Goal: Information Seeking & Learning: Learn about a topic

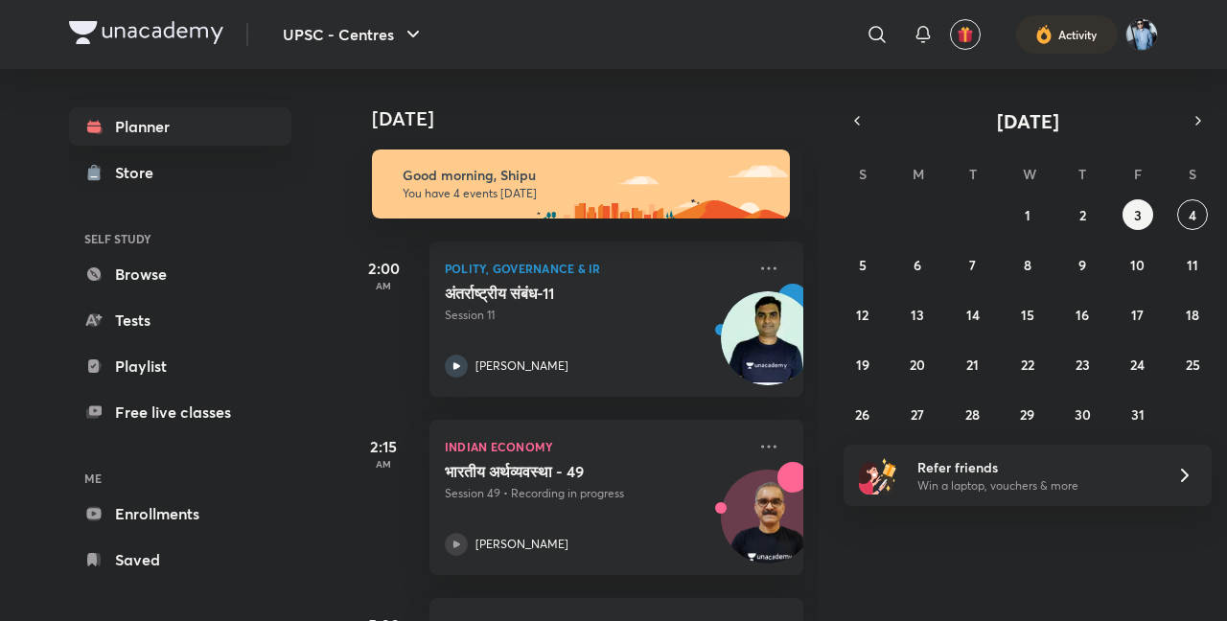
scroll to position [342, 0]
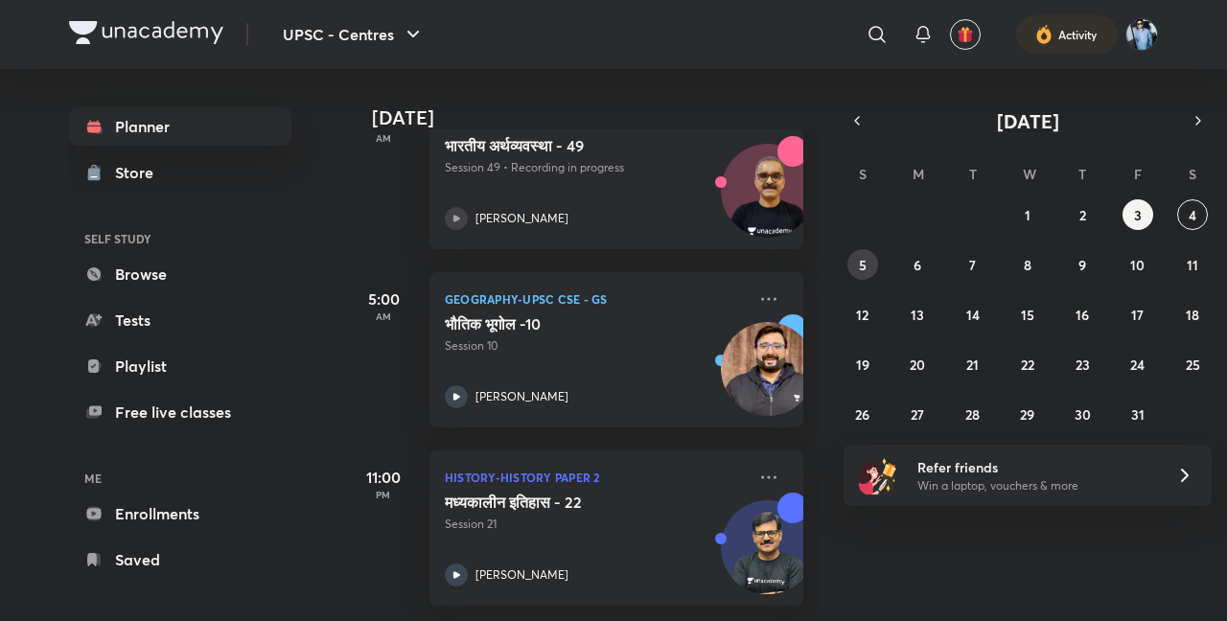
click at [868, 265] on button "5" at bounding box center [863, 264] width 31 height 31
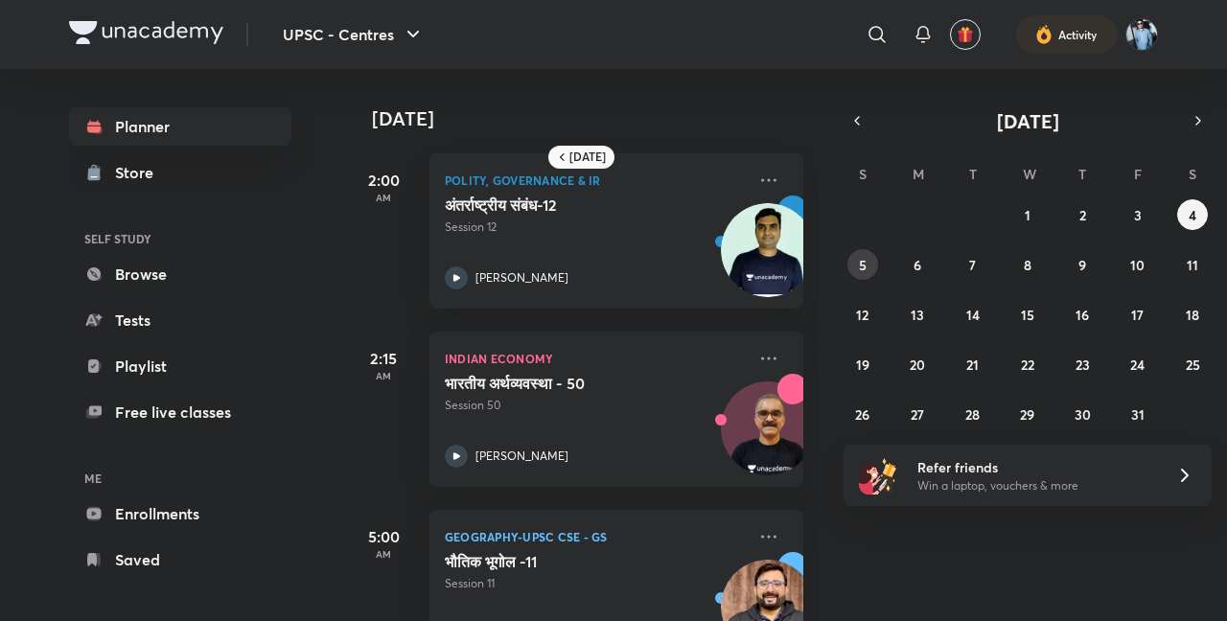
scroll to position [186, 0]
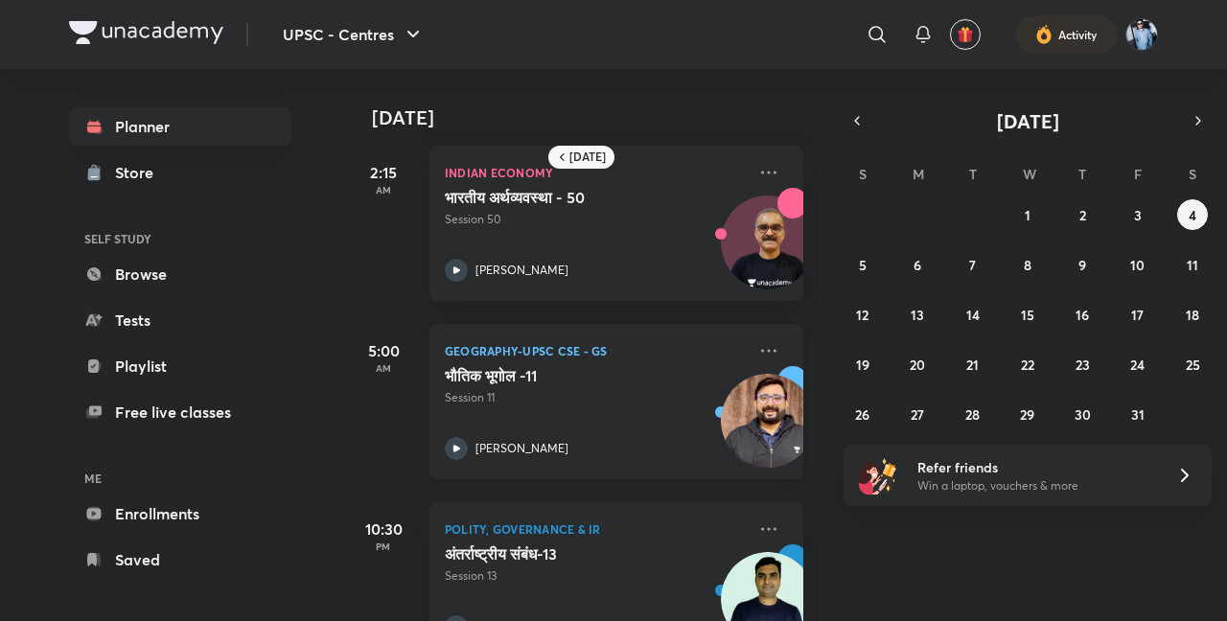
click at [757, 402] on img at bounding box center [768, 421] width 94 height 94
